Goal: Information Seeking & Learning: Learn about a topic

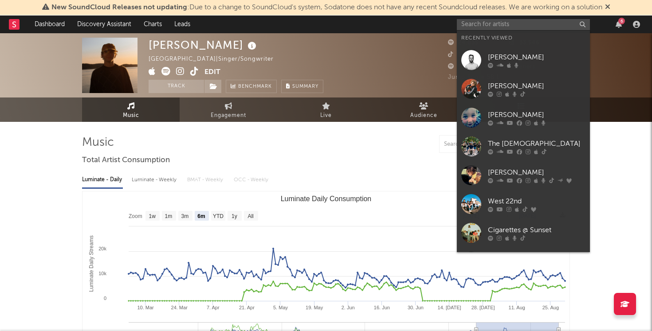
select select "6m"
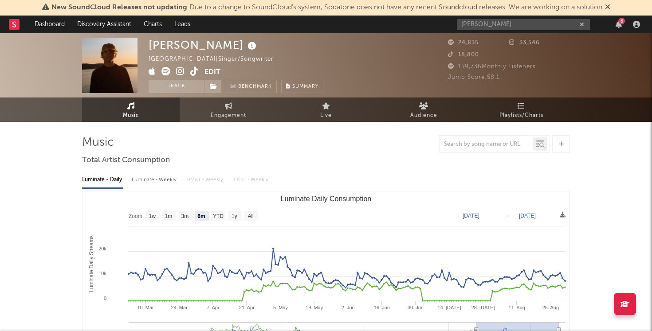
click at [506, 27] on input "braxton keith" at bounding box center [523, 24] width 133 height 11
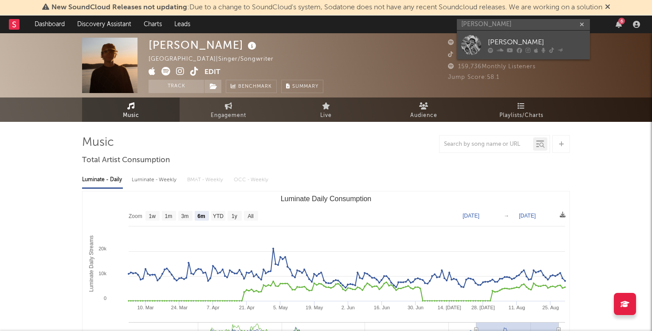
type input "braxton keith"
click at [476, 47] on div at bounding box center [471, 45] width 20 height 20
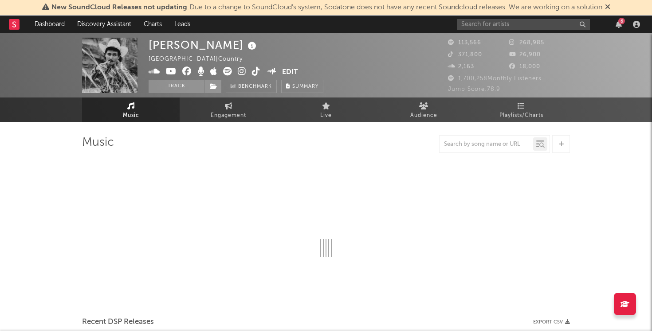
select select "6m"
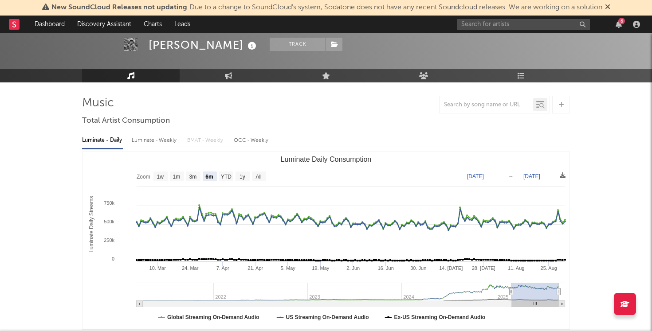
scroll to position [51, 0]
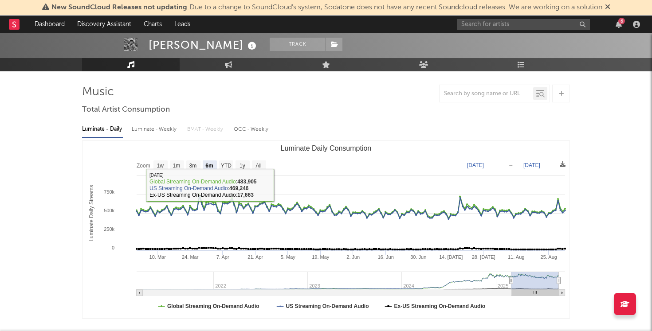
click at [144, 132] on div "Luminate - Weekly" at bounding box center [155, 129] width 47 height 15
select select "6m"
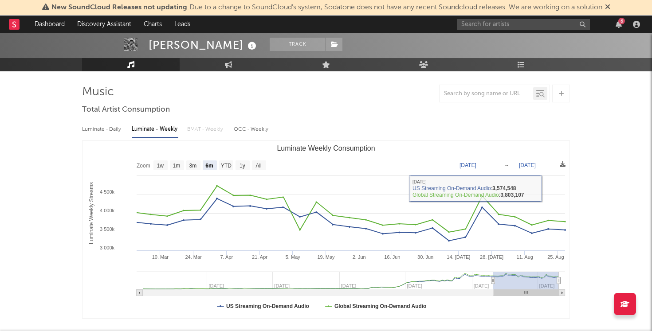
click at [515, 31] on div "6" at bounding box center [550, 25] width 186 height 18
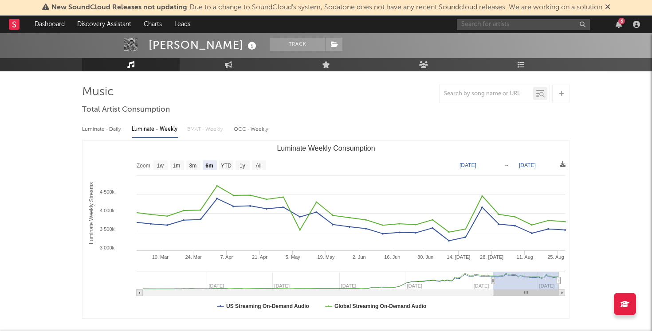
click at [515, 29] on input "text" at bounding box center [523, 24] width 133 height 11
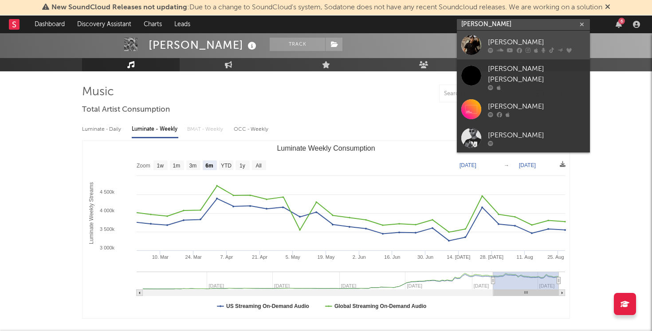
type input "chase matthew"
click at [513, 41] on div "[PERSON_NAME]" at bounding box center [537, 42] width 98 height 11
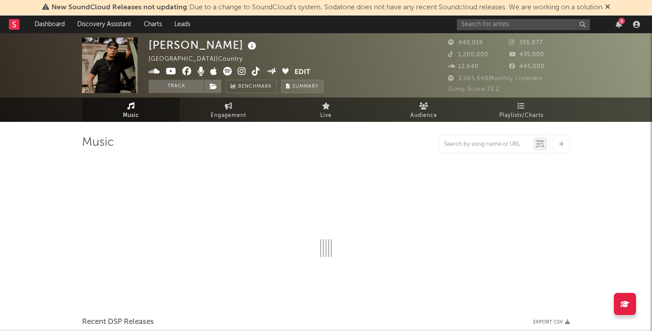
select select "6m"
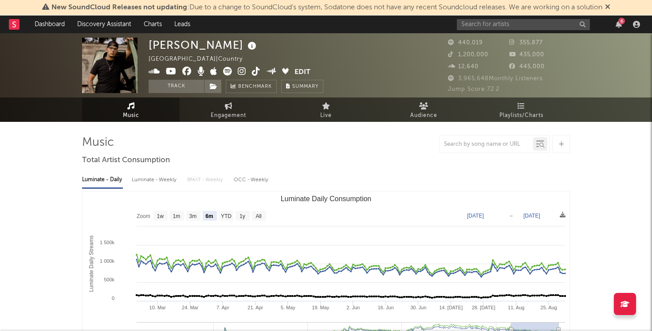
click at [152, 186] on div "Luminate - Weekly" at bounding box center [155, 180] width 47 height 15
select select "6m"
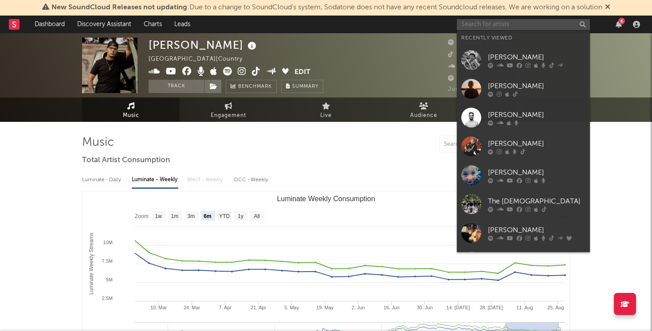
click at [481, 26] on input "text" at bounding box center [523, 24] width 133 height 11
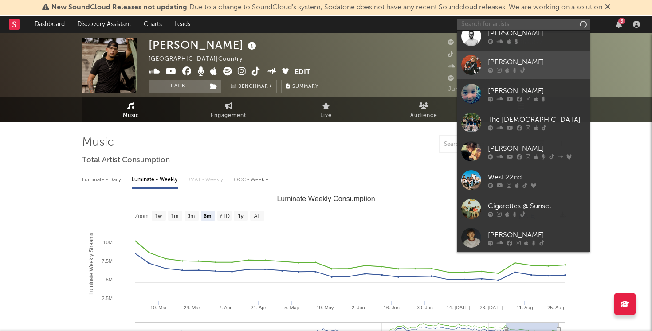
scroll to position [80, 0]
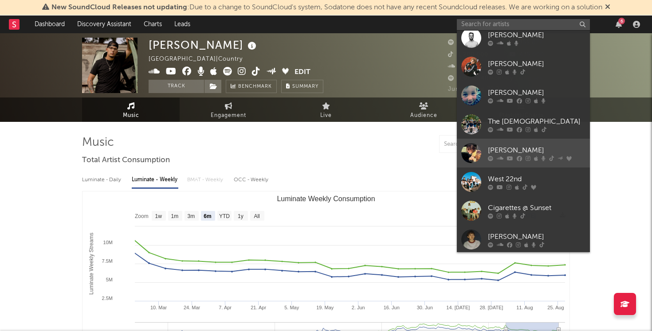
click at [472, 157] on div at bounding box center [471, 153] width 20 height 20
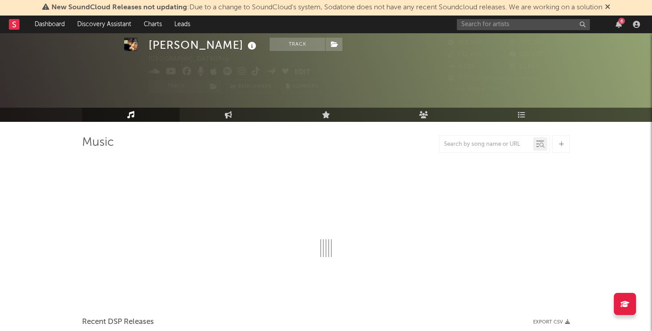
scroll to position [55, 0]
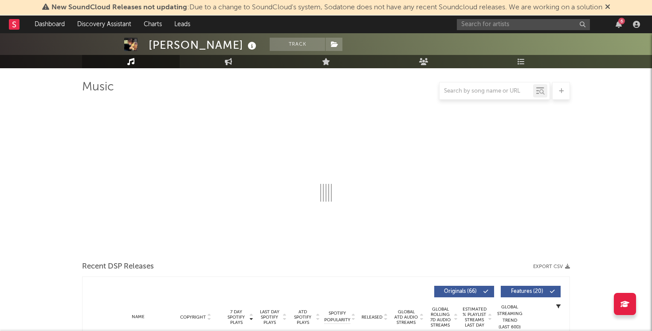
select select "6m"
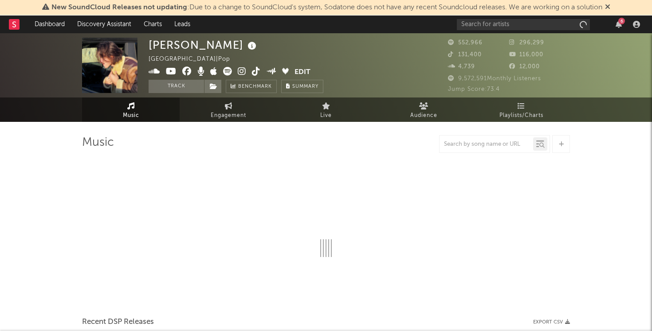
select select "6m"
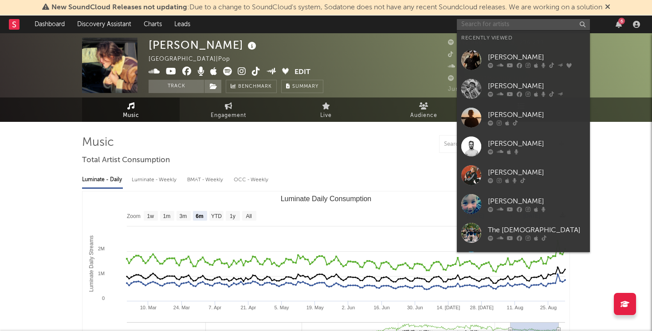
click at [514, 27] on input "text" at bounding box center [523, 24] width 133 height 11
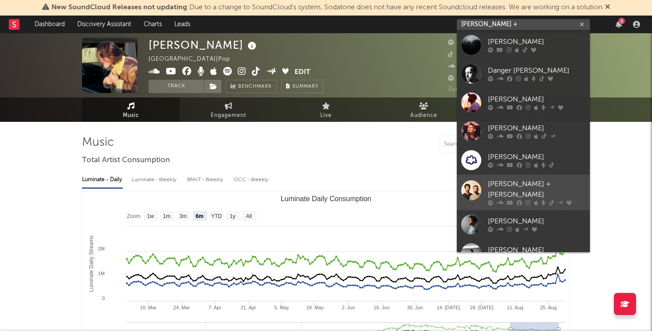
type input "[PERSON_NAME] +"
click at [508, 181] on div "[PERSON_NAME] + [PERSON_NAME]" at bounding box center [537, 189] width 98 height 21
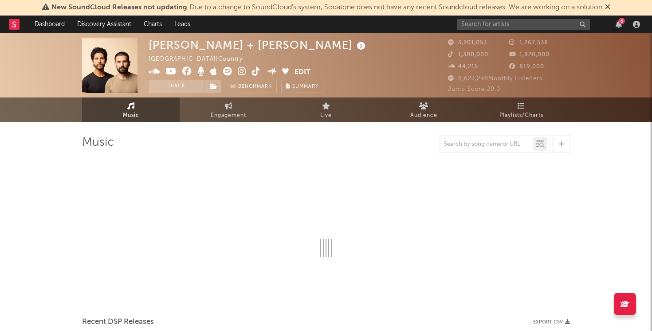
select select "6m"
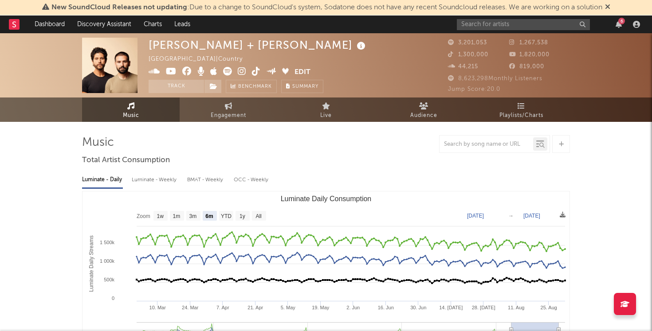
click at [152, 183] on div "Luminate - Weekly" at bounding box center [155, 180] width 47 height 15
select select "6m"
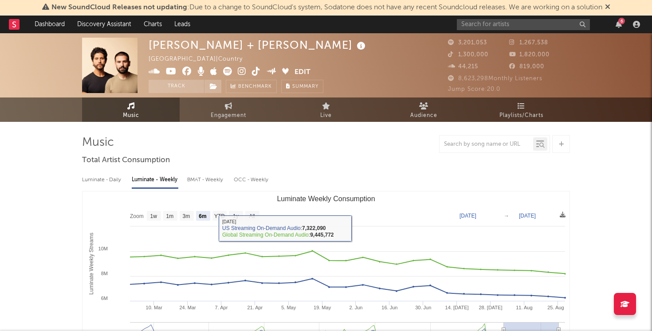
click at [107, 182] on div "Luminate - Daily" at bounding box center [102, 180] width 41 height 15
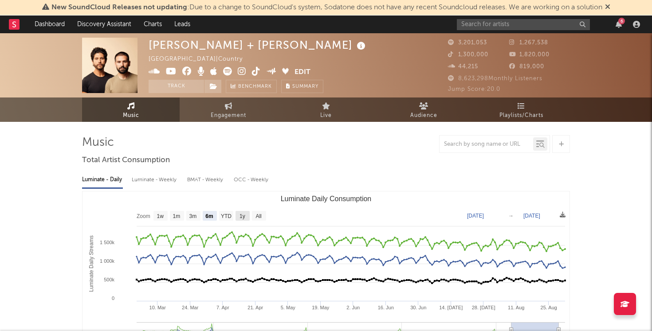
click at [239, 218] on rect "Luminate Daily Consumption" at bounding box center [242, 216] width 14 height 10
select select "1y"
type input "[DATE]"
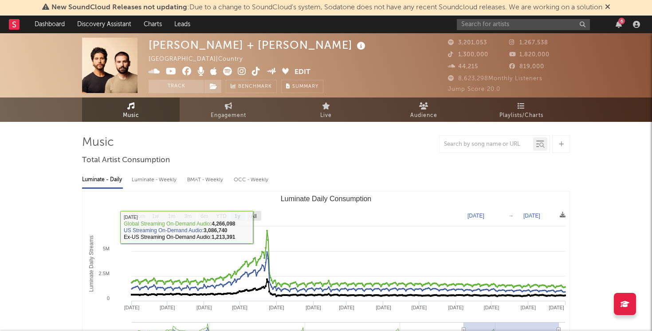
click at [254, 216] on text "All" at bounding box center [254, 216] width 6 height 6
select select "All"
type input "[DATE]"
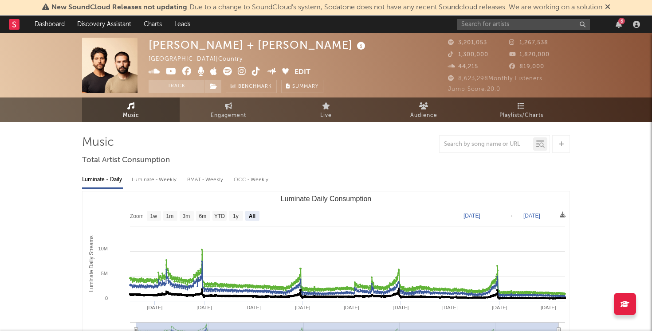
click at [145, 184] on div "Luminate - Weekly" at bounding box center [155, 180] width 47 height 15
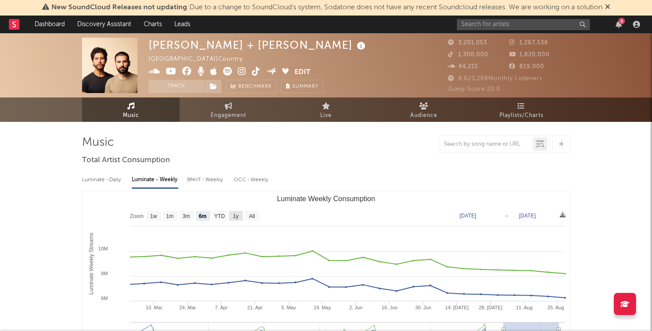
click at [239, 215] on rect "Luminate Weekly Consumption" at bounding box center [236, 216] width 14 height 10
select select "1y"
type input "2024-08-28"
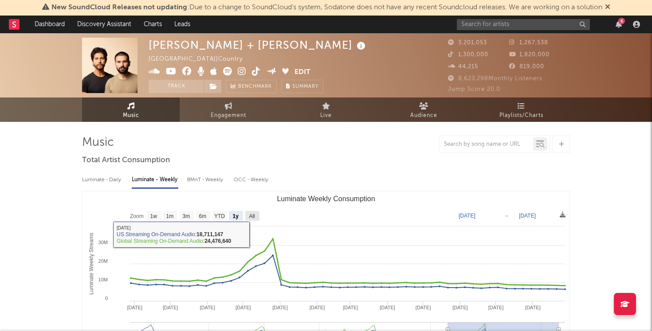
click at [254, 216] on text "All" at bounding box center [252, 216] width 6 height 6
select select "All"
type input "2021-11-04"
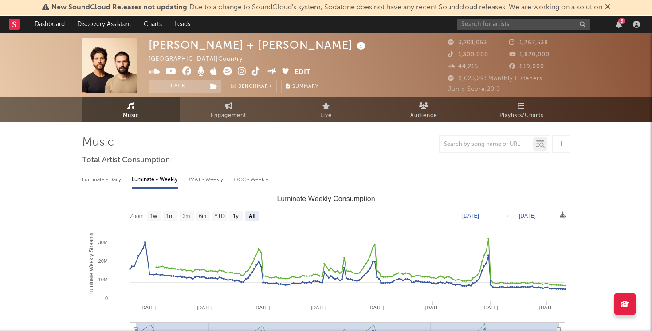
click at [226, 70] on icon at bounding box center [227, 71] width 9 height 9
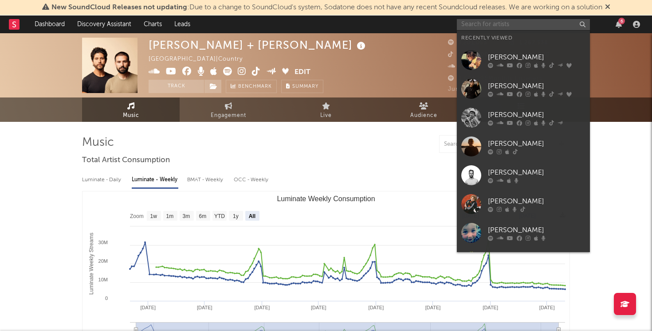
click at [503, 27] on input "text" at bounding box center [523, 24] width 133 height 11
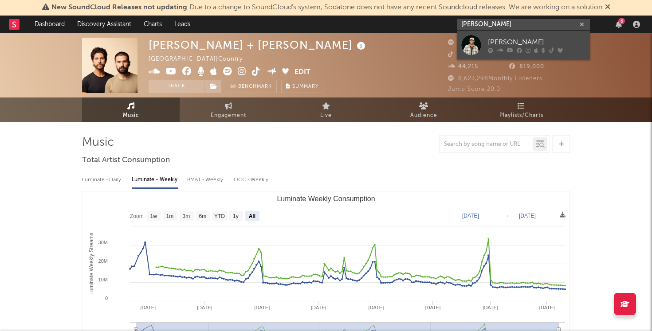
type input "cole swindell"
click at [515, 39] on div "[PERSON_NAME]" at bounding box center [537, 42] width 98 height 11
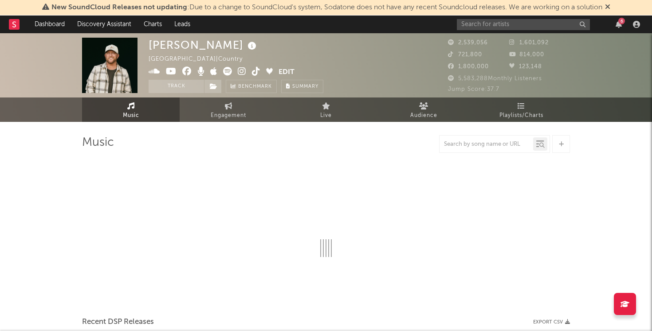
select select "6m"
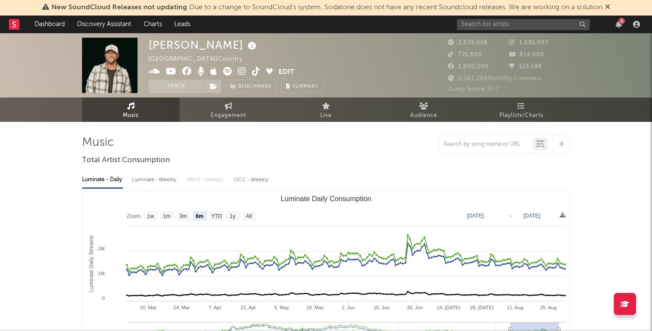
click at [154, 178] on div "Luminate - Weekly" at bounding box center [155, 180] width 47 height 15
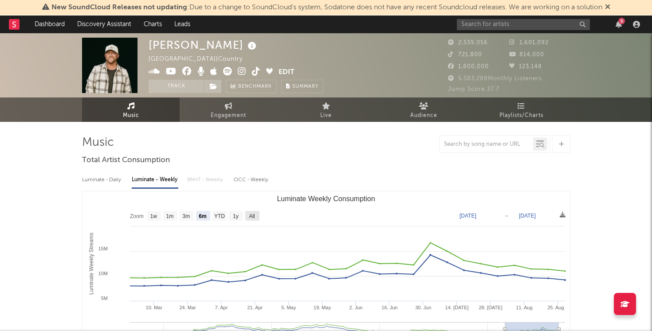
click at [251, 216] on text "All" at bounding box center [252, 216] width 6 height 6
select select "All"
type input "2021-09-30"
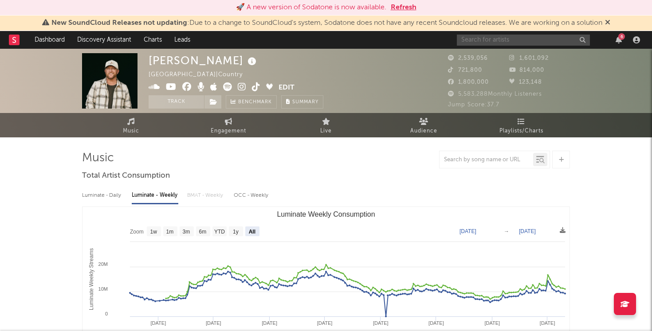
click at [505, 43] on input "text" at bounding box center [523, 40] width 133 height 11
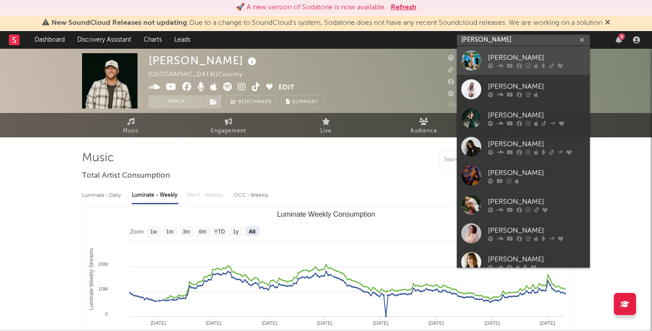
type input "ingrid"
click at [507, 50] on link "[PERSON_NAME]" at bounding box center [523, 60] width 133 height 29
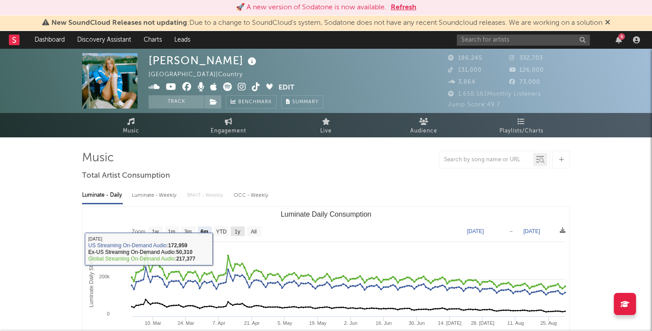
click at [236, 230] on text "1y" at bounding box center [238, 232] width 6 height 6
select select "1y"
type input "2024-09-01"
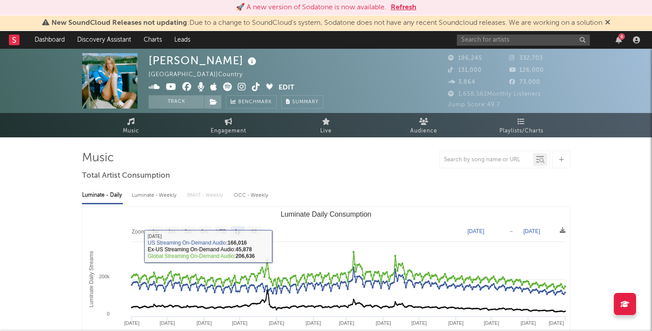
click at [141, 200] on div "Luminate - Weekly" at bounding box center [155, 195] width 47 height 15
select select "6m"
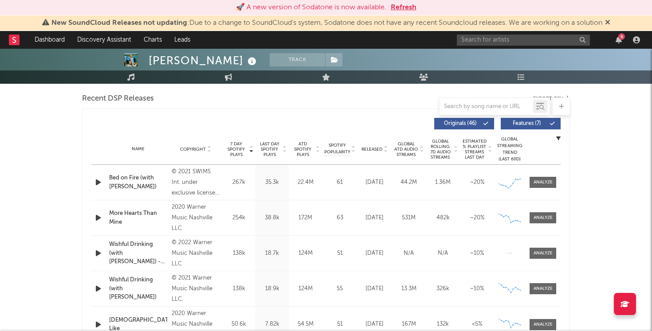
scroll to position [308, 0]
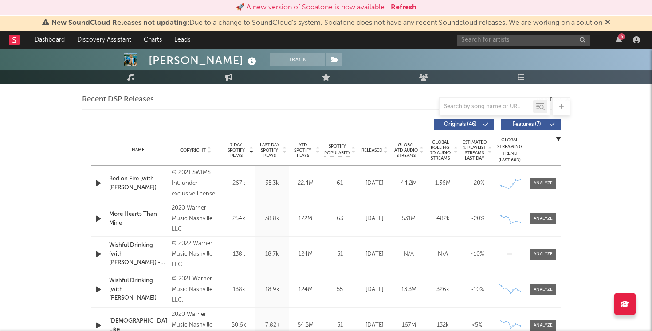
click at [306, 148] on span "ATD Spotify Plays" at bounding box center [303, 150] width 24 height 16
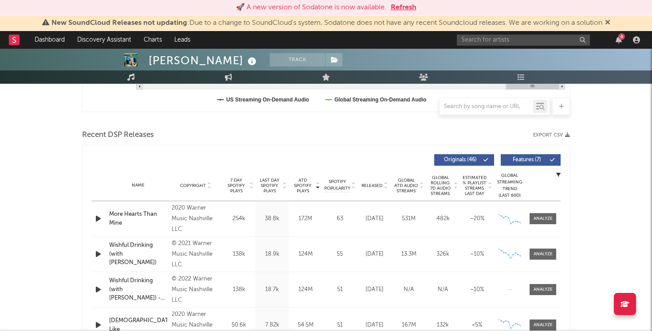
scroll to position [272, 0]
click at [239, 189] on span "7 Day Spotify Plays" at bounding box center [236, 186] width 24 height 16
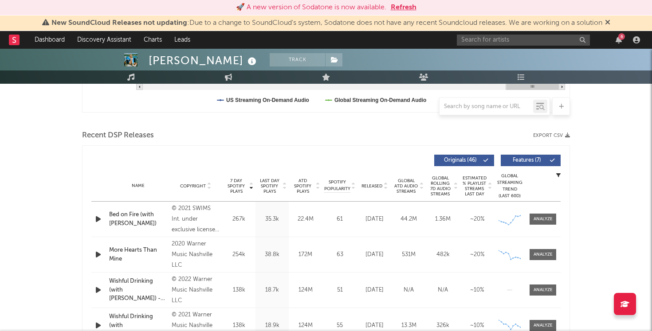
click at [269, 184] on span "Last Day Spotify Plays" at bounding box center [270, 186] width 24 height 16
click at [404, 5] on button "Refresh" at bounding box center [404, 7] width 26 height 11
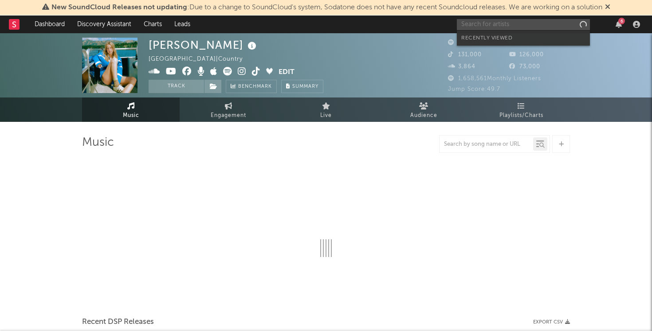
click at [481, 27] on input "text" at bounding box center [523, 24] width 133 height 11
select select "6m"
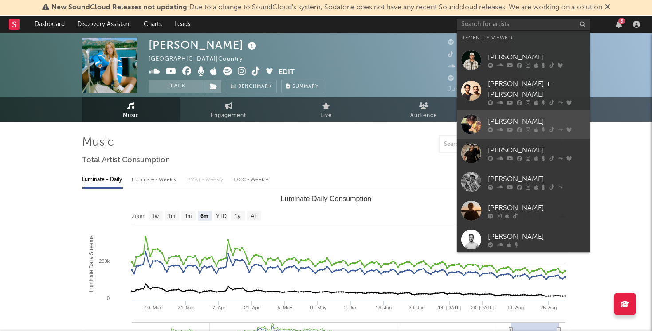
click at [497, 116] on div "[PERSON_NAME]" at bounding box center [537, 121] width 98 height 11
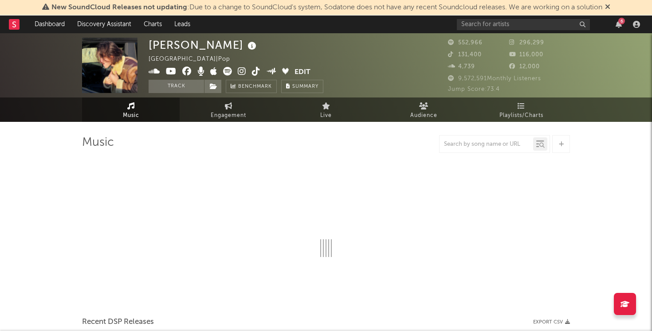
select select "6m"
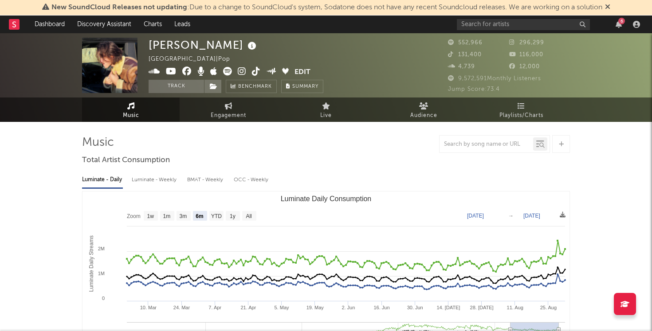
click at [488, 89] on span "Jump Score: 73.4" at bounding box center [474, 89] width 52 height 6
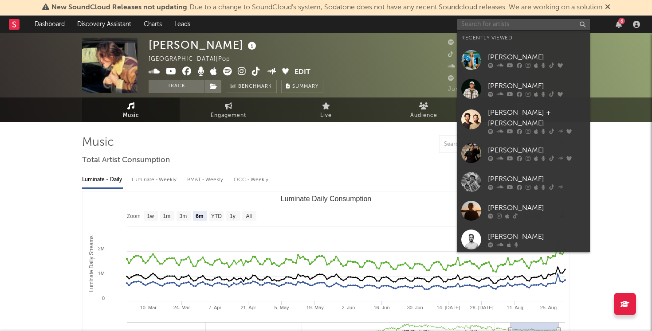
click at [510, 25] on input "text" at bounding box center [523, 24] width 133 height 11
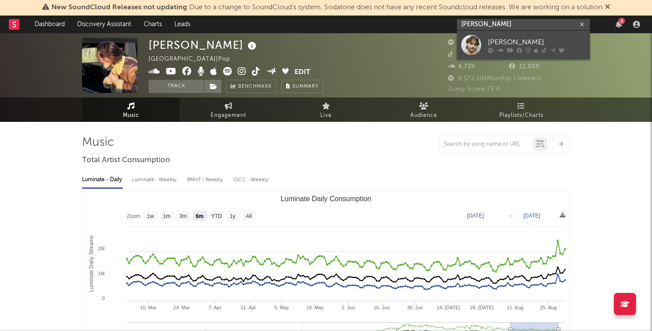
type input "jonah kagen"
click at [509, 45] on div "Jonah Kagen" at bounding box center [537, 42] width 98 height 11
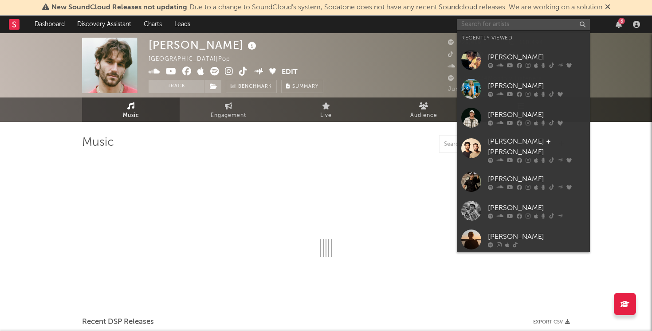
click at [527, 26] on input "text" at bounding box center [523, 24] width 133 height 11
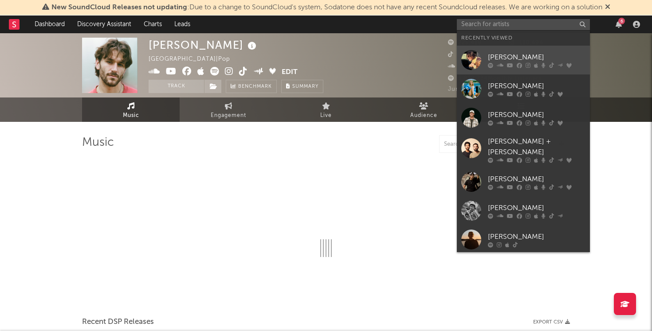
click at [525, 65] on icon at bounding box center [527, 65] width 5 height 5
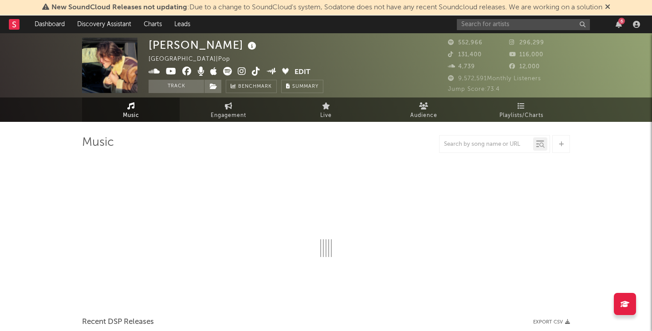
click at [492, 92] on span "Jump Score: 73.4" at bounding box center [474, 89] width 52 height 6
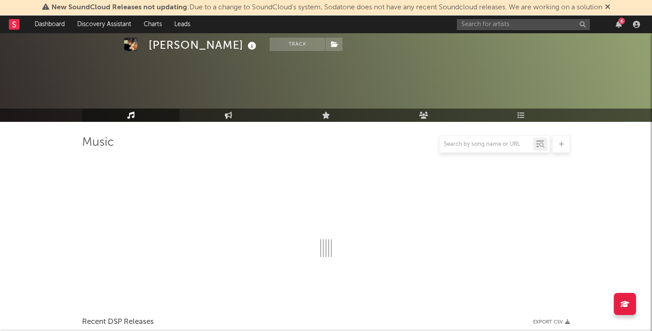
select select "6m"
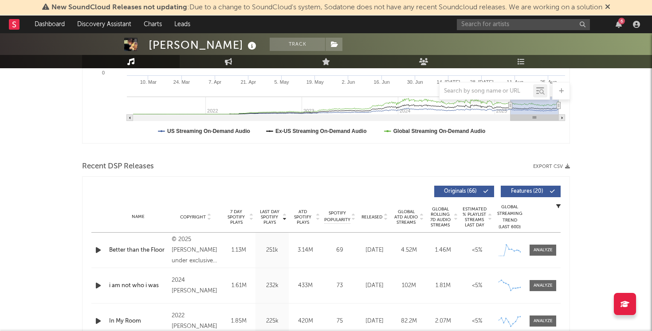
scroll to position [264, 0]
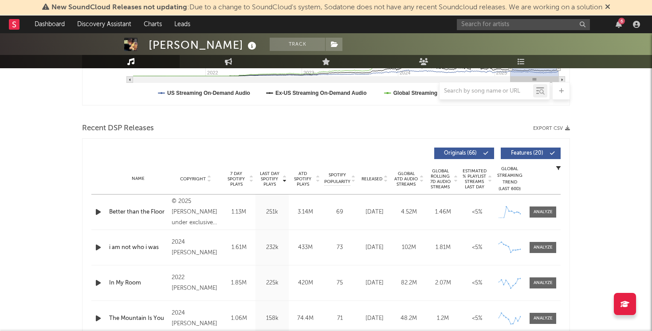
click at [243, 175] on span "7 Day Spotify Plays" at bounding box center [236, 179] width 24 height 16
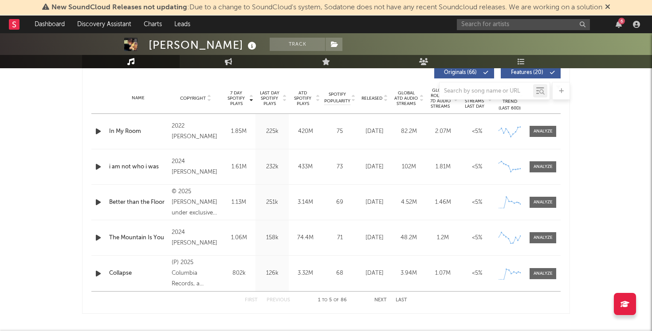
scroll to position [345, 0]
click at [360, 204] on div "[DATE]" at bounding box center [375, 201] width 30 height 9
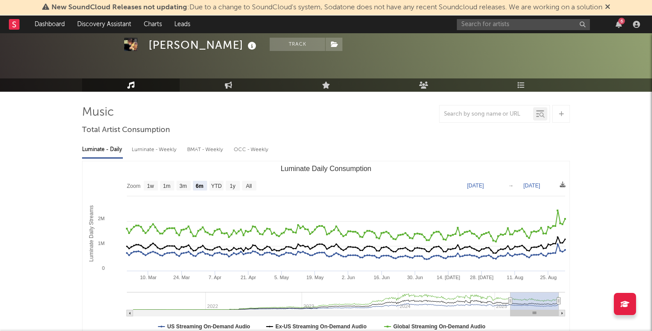
scroll to position [33, 0]
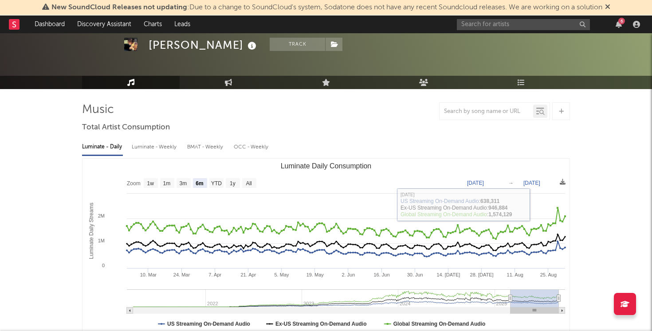
click at [139, 152] on div "Luminate - Weekly" at bounding box center [155, 147] width 47 height 15
select select "6m"
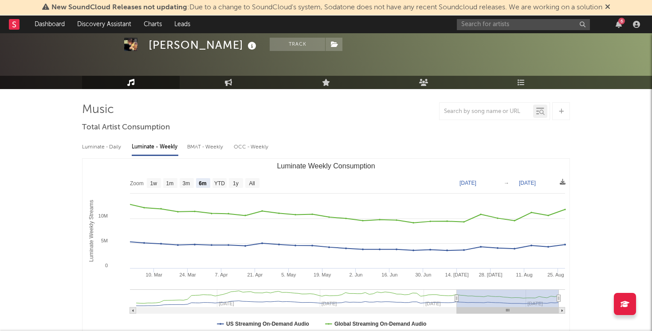
click at [616, 30] on div "6" at bounding box center [550, 25] width 186 height 18
click at [616, 28] on div "6" at bounding box center [550, 25] width 186 height 18
click at [618, 29] on div "6" at bounding box center [550, 25] width 186 height 18
click at [618, 26] on icon "button" at bounding box center [619, 24] width 6 height 7
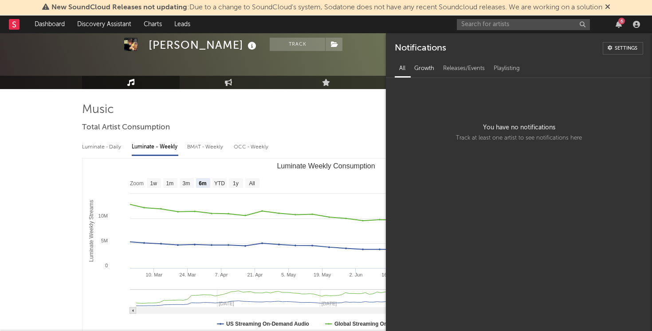
click at [428, 66] on div "Growth" at bounding box center [424, 68] width 29 height 15
click at [456, 69] on div "Releases/Events" at bounding box center [464, 68] width 51 height 15
click at [497, 68] on div "Playlisting" at bounding box center [506, 68] width 35 height 15
click at [436, 67] on div "Growth" at bounding box center [424, 68] width 29 height 15
click at [416, 67] on div "Growth" at bounding box center [424, 68] width 29 height 15
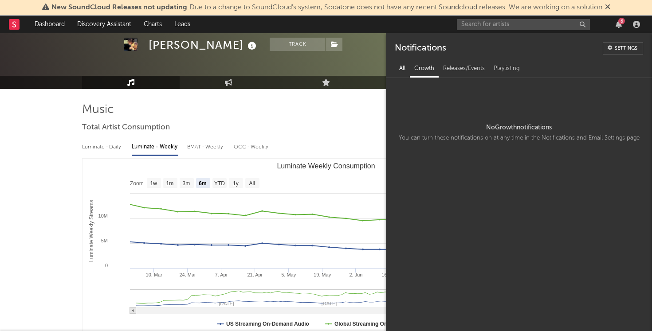
click at [404, 67] on div "All" at bounding box center [402, 68] width 15 height 15
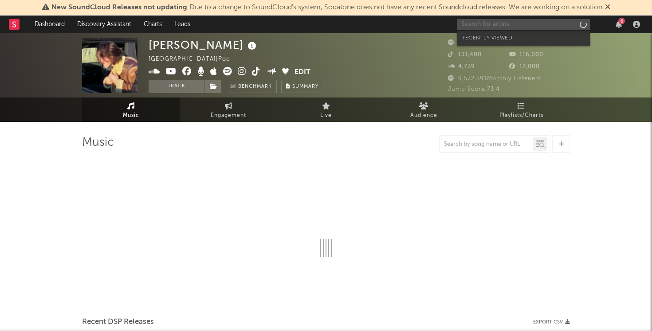
click at [521, 19] on input "text" at bounding box center [523, 24] width 133 height 11
select select "6m"
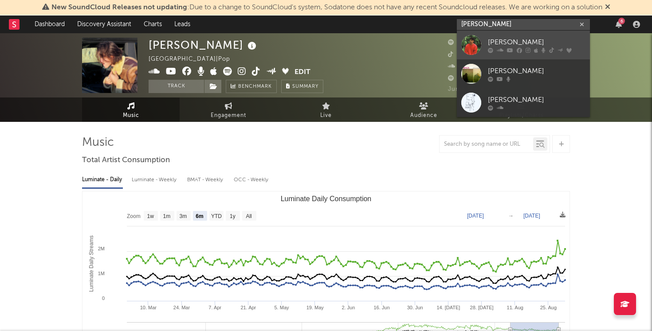
type input "matt schus"
click at [517, 38] on div "Matt Schuster" at bounding box center [537, 42] width 98 height 11
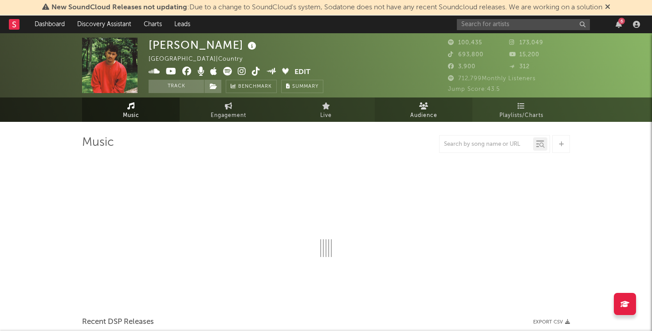
select select "6m"
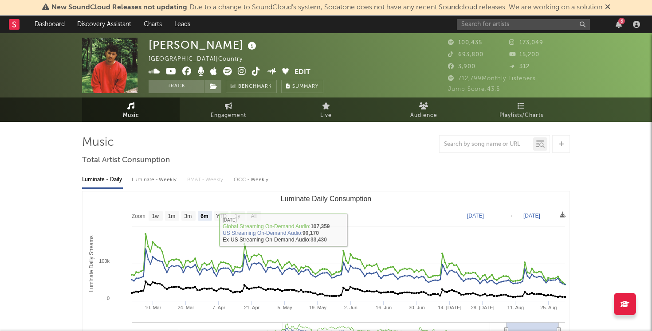
click at [156, 179] on div "Luminate - Weekly" at bounding box center [155, 180] width 47 height 15
select select "6m"
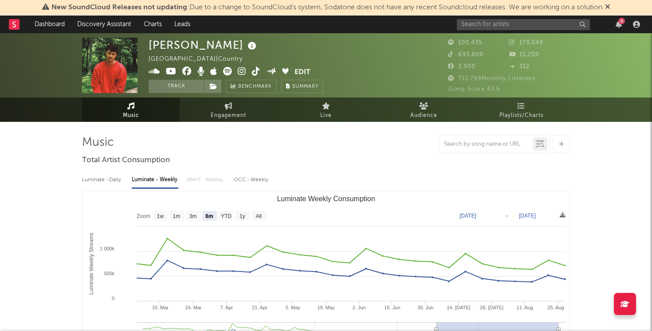
click at [113, 173] on div "Luminate - Daily" at bounding box center [102, 180] width 41 height 15
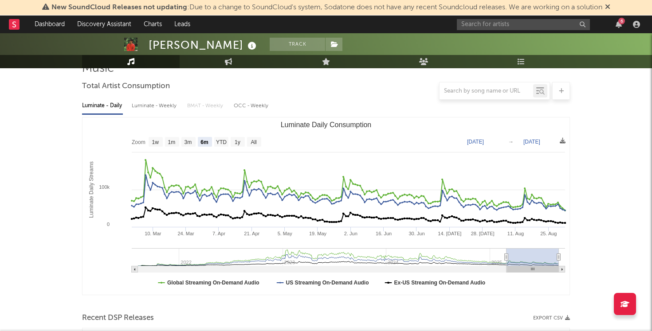
scroll to position [95, 0]
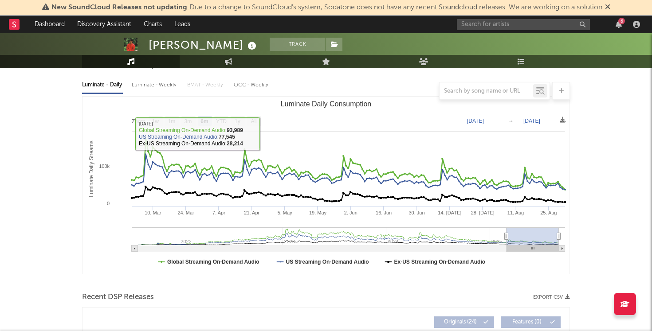
click at [261, 125] on rect "Luminate Daily Consumption" at bounding box center [325, 185] width 487 height 177
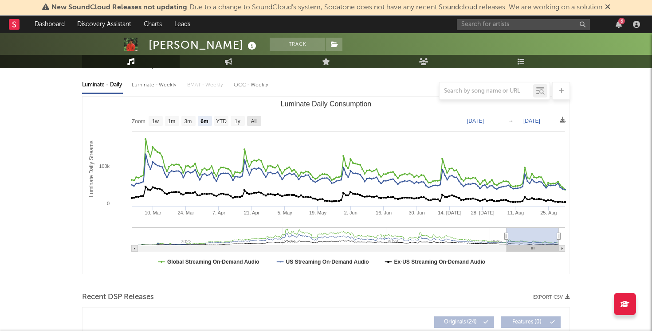
click at [255, 122] on text "All" at bounding box center [254, 121] width 6 height 6
select select "All"
type input "2021-08-08"
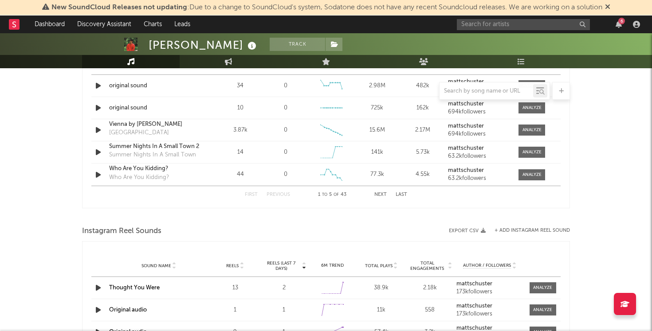
scroll to position [663, 0]
click at [292, 263] on span "Reels (last 7 days)" at bounding box center [281, 266] width 39 height 11
click at [499, 27] on input "text" at bounding box center [523, 24] width 133 height 11
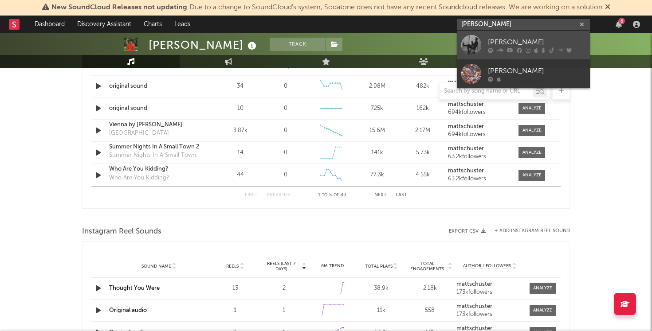
type input "roan ash"
click at [495, 35] on link "Roan Ash" at bounding box center [523, 45] width 133 height 29
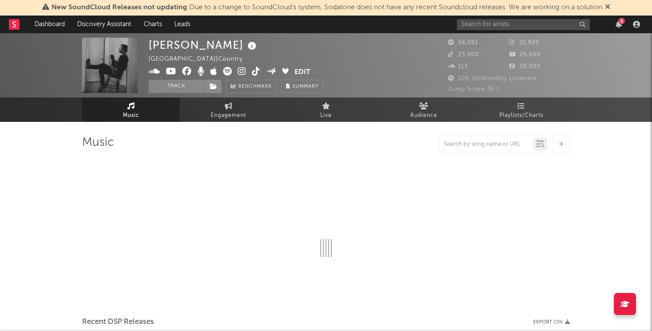
select select "6m"
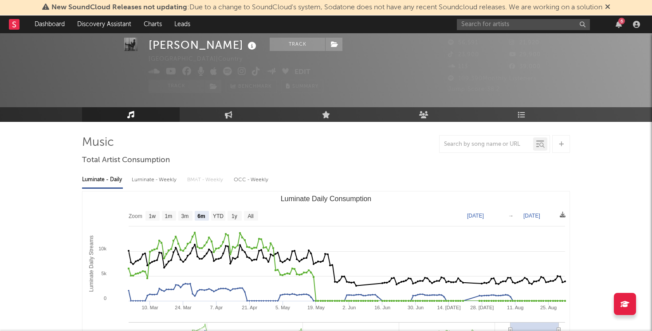
scroll to position [54, 0]
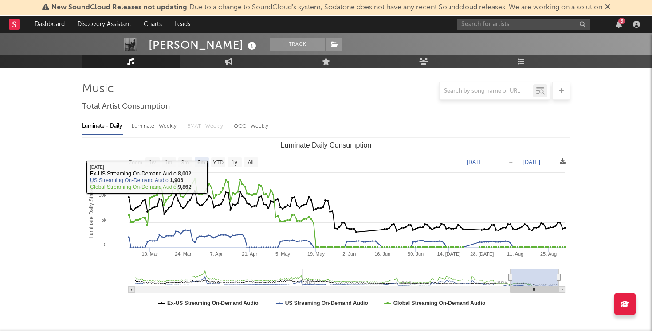
click at [168, 126] on div "Luminate - Weekly" at bounding box center [155, 126] width 47 height 15
select select "6m"
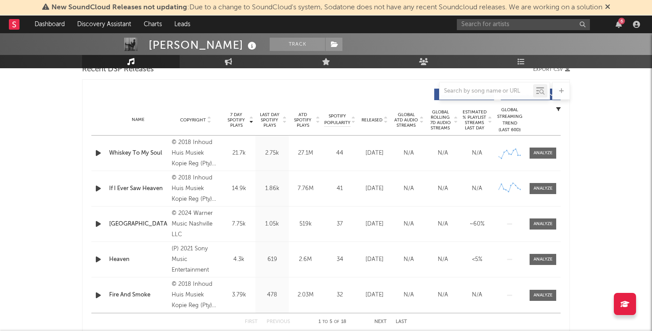
scroll to position [322, 0]
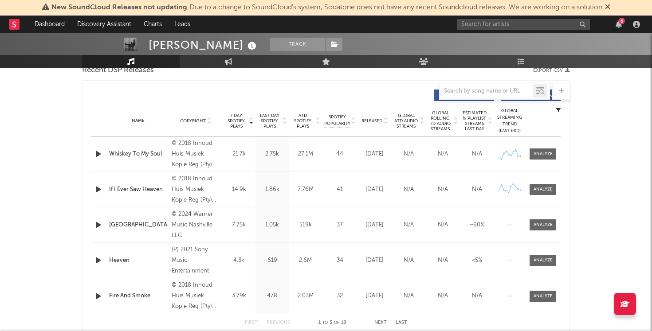
click at [307, 123] on span "ATD Spotify Plays" at bounding box center [303, 121] width 24 height 16
click at [306, 120] on span "ATD Spotify Plays" at bounding box center [303, 121] width 24 height 16
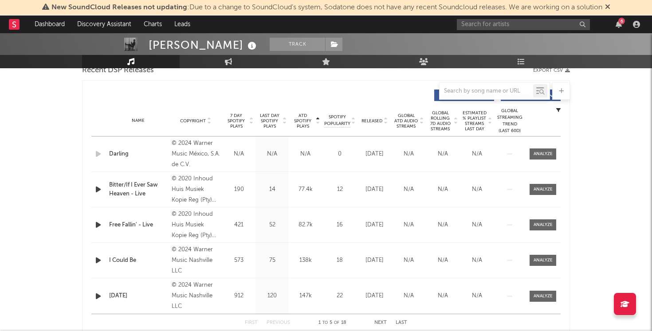
click at [306, 120] on span "ATD Spotify Plays" at bounding box center [303, 121] width 24 height 16
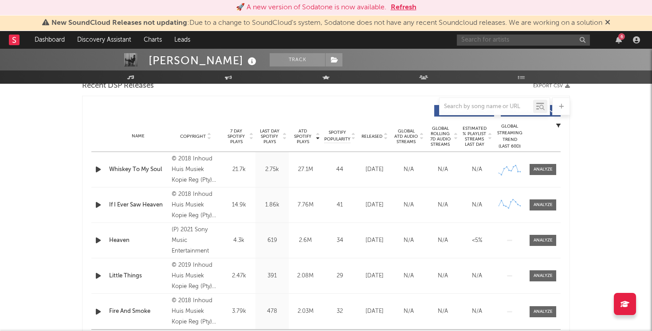
click at [502, 35] on input "text" at bounding box center [523, 40] width 133 height 11
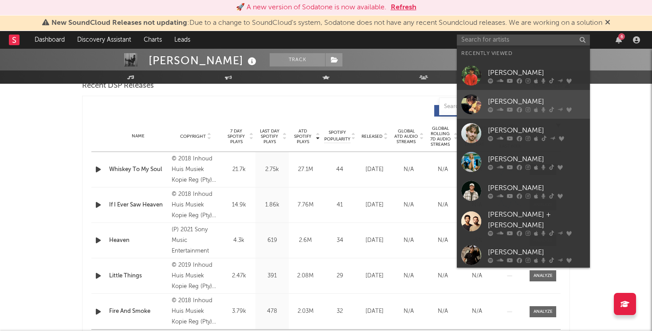
click at [498, 101] on div "[PERSON_NAME]" at bounding box center [537, 101] width 98 height 11
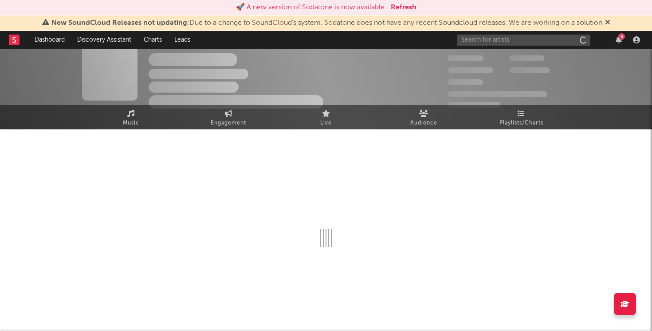
scroll to position [8, 0]
click at [401, 9] on button "Refresh" at bounding box center [404, 7] width 26 height 11
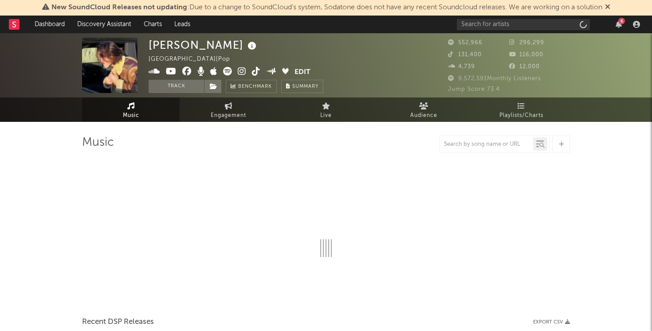
select select "6m"
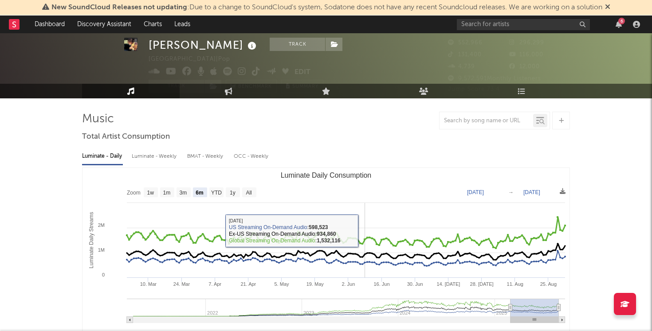
scroll to position [24, 0]
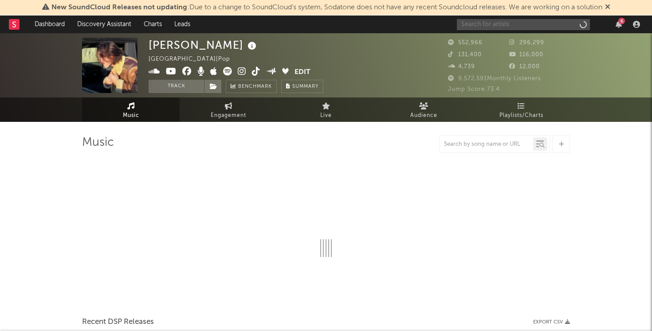
click at [512, 25] on input "text" at bounding box center [523, 24] width 133 height 11
select select "6m"
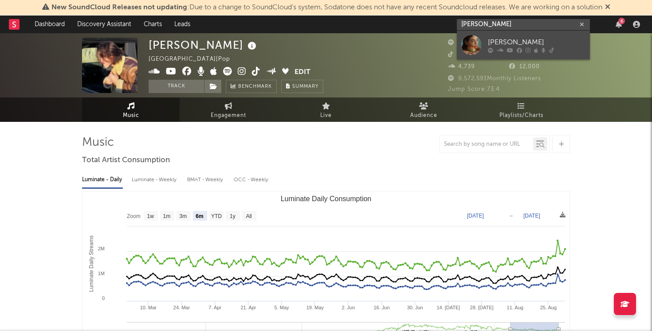
type input "[PERSON_NAME]"
click at [520, 39] on div "[PERSON_NAME]" at bounding box center [537, 42] width 98 height 11
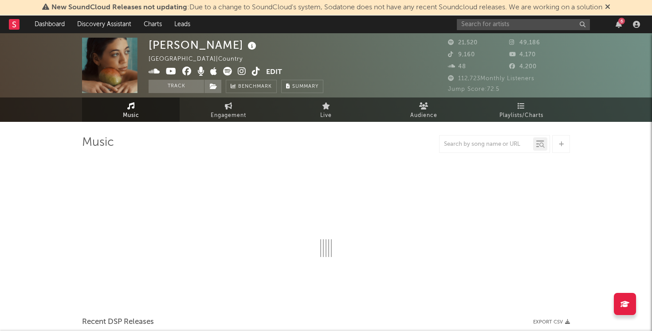
select select "6m"
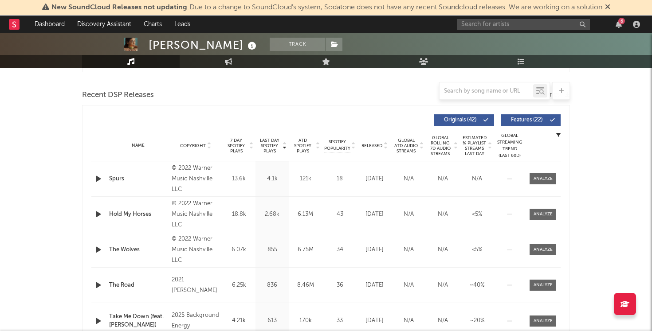
scroll to position [298, 0]
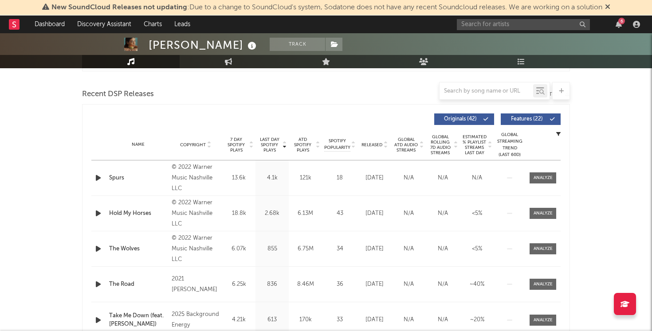
click at [266, 149] on span "Last Day Spotify Plays" at bounding box center [270, 145] width 24 height 16
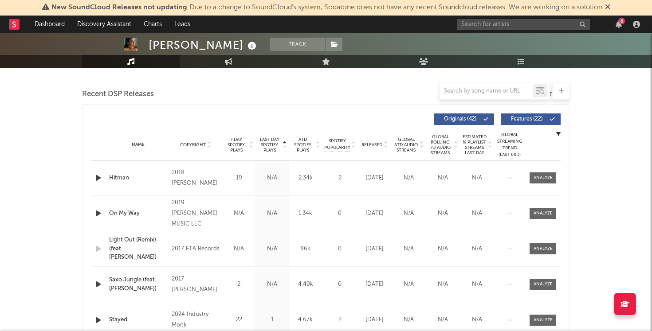
click at [266, 149] on span "Last Day Spotify Plays" at bounding box center [270, 145] width 24 height 16
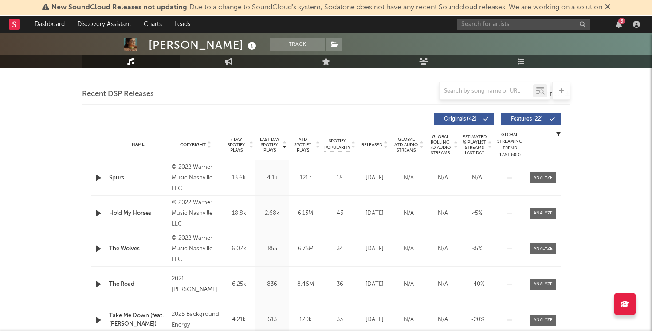
click at [242, 144] on span "7 Day Spotify Plays" at bounding box center [236, 145] width 24 height 16
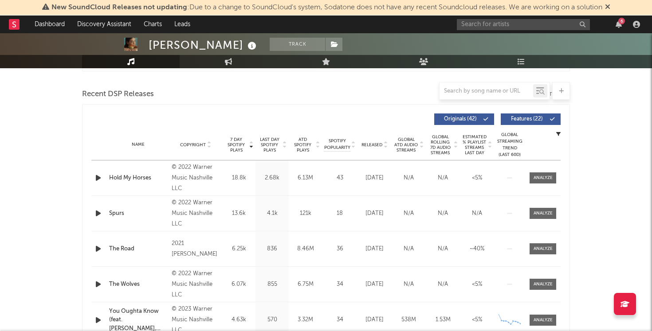
click at [242, 144] on span "7 Day Spotify Plays" at bounding box center [236, 145] width 24 height 16
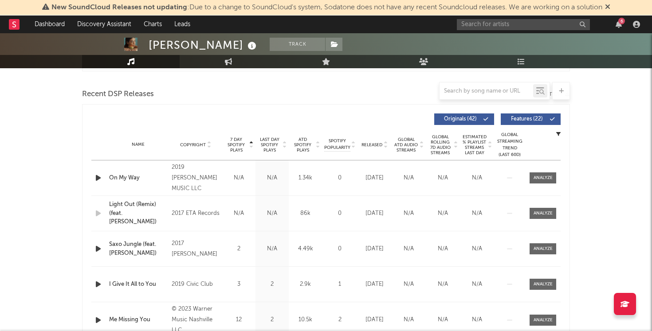
click at [242, 144] on span "7 Day Spotify Plays" at bounding box center [236, 145] width 24 height 16
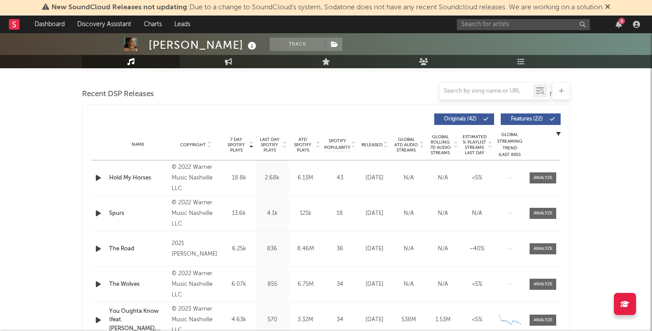
click at [301, 143] on span "ATD Spotify Plays" at bounding box center [303, 145] width 24 height 16
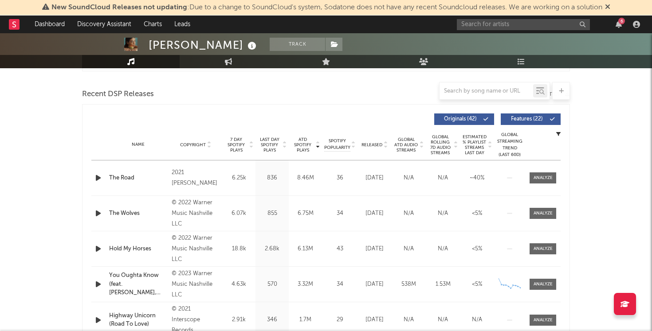
click at [301, 143] on span "ATD Spotify Plays" at bounding box center [303, 145] width 24 height 16
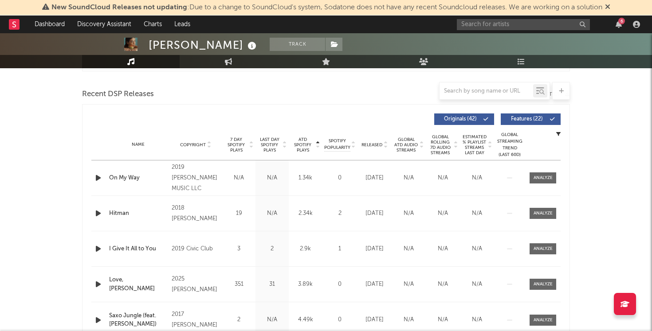
click at [301, 143] on span "ATD Spotify Plays" at bounding box center [303, 145] width 24 height 16
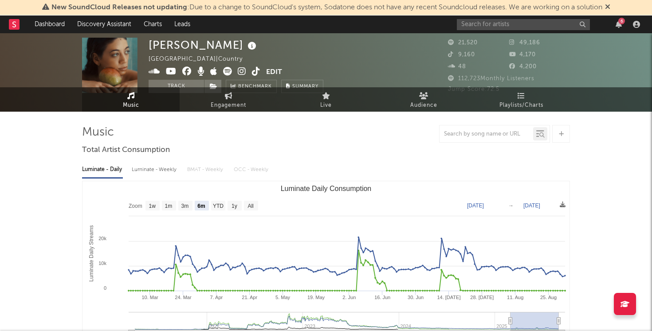
scroll to position [0, 0]
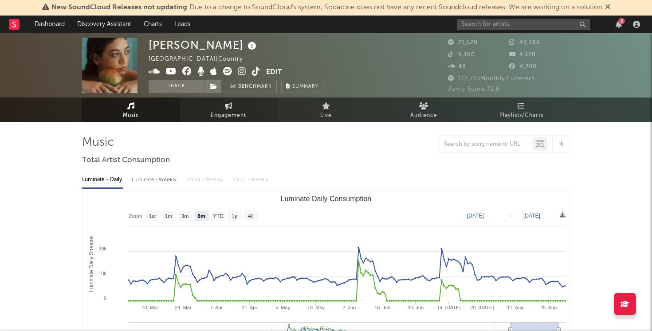
click at [236, 112] on span "Engagement" at bounding box center [228, 115] width 35 height 11
select select "1w"
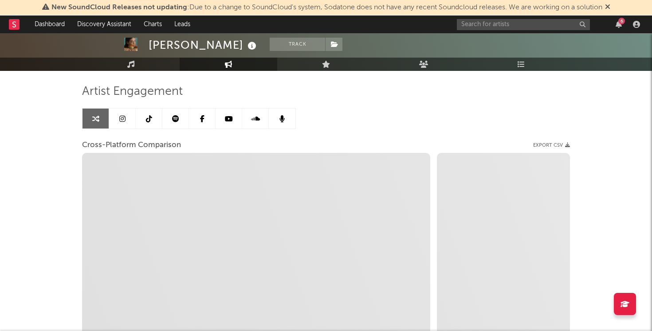
scroll to position [65, 0]
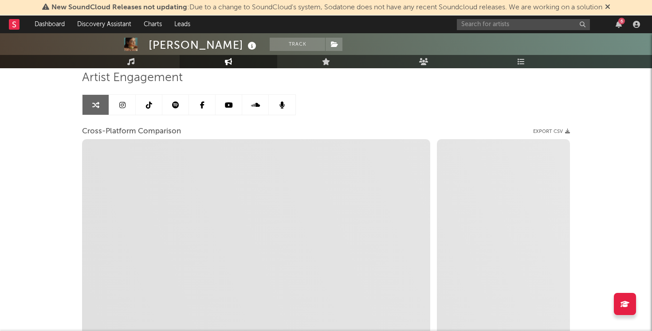
select select "1m"
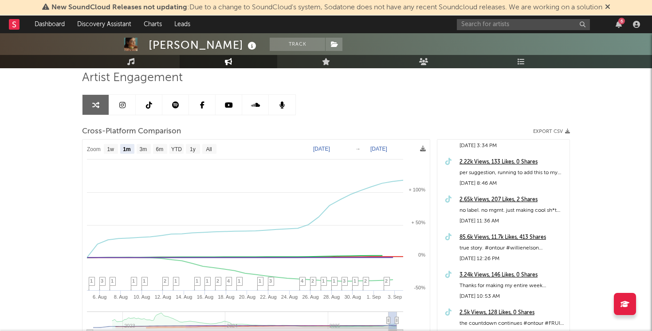
scroll to position [0, 0]
